Goal: Check status: Check status

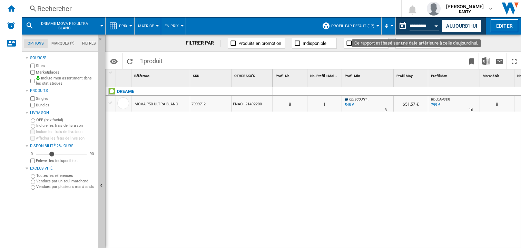
click at [435, 26] on div "Open calendar" at bounding box center [436, 26] width 3 height 2
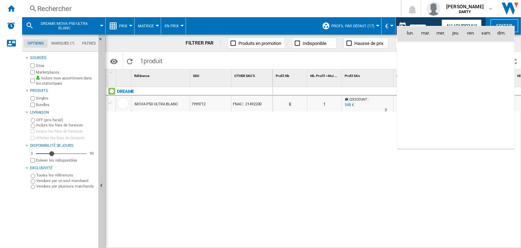
scroll to position [3292, 0]
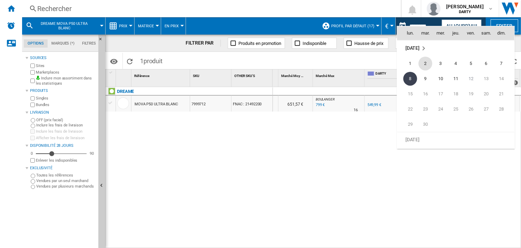
click at [419, 62] on span "2" at bounding box center [426, 64] width 14 height 14
type input "**********"
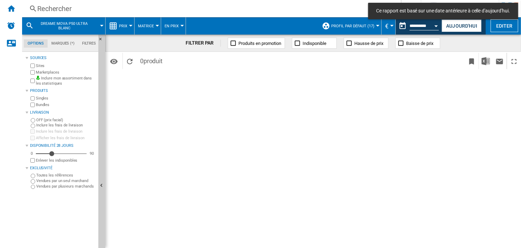
click at [64, 9] on div "Rechercher" at bounding box center [210, 9] width 346 height 10
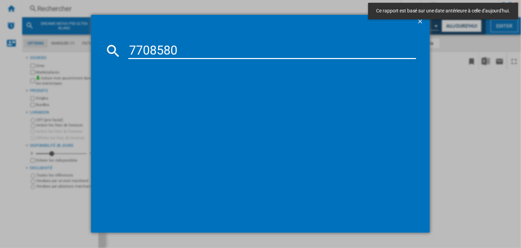
type input "7708580"
